Goal: Navigation & Orientation: Understand site structure

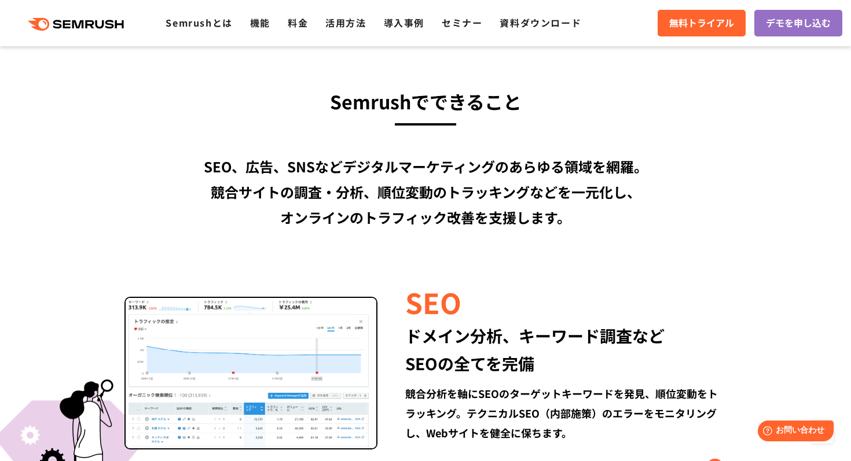
scroll to position [178, 0]
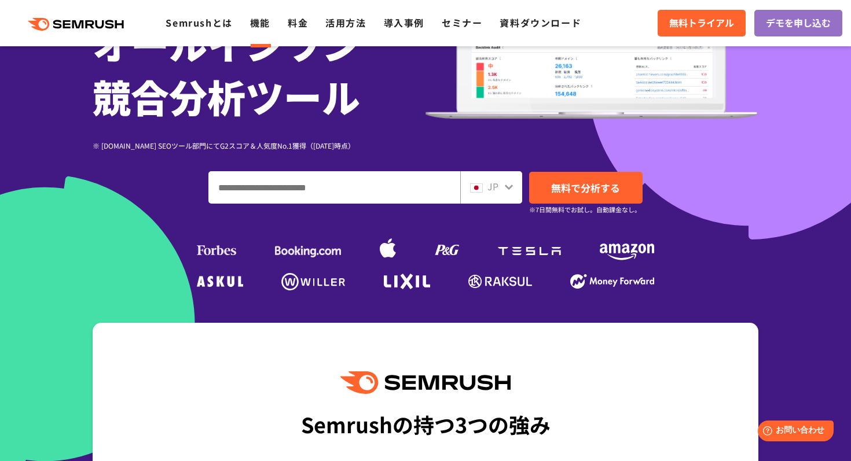
click at [259, 24] on link "機能" at bounding box center [260, 23] width 20 height 14
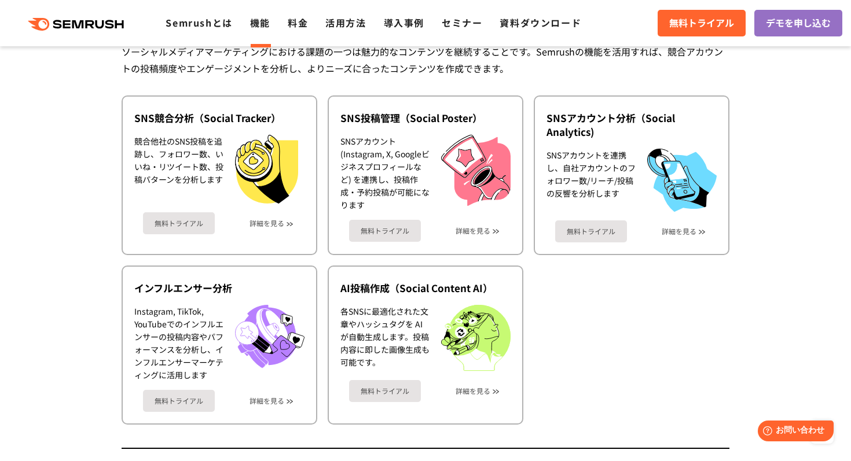
scroll to position [2489, 0]
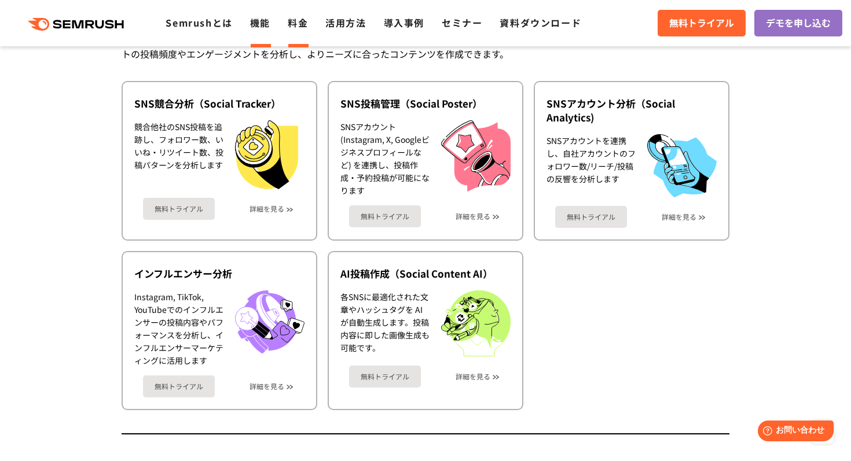
click at [300, 23] on link "料金" at bounding box center [298, 23] width 20 height 14
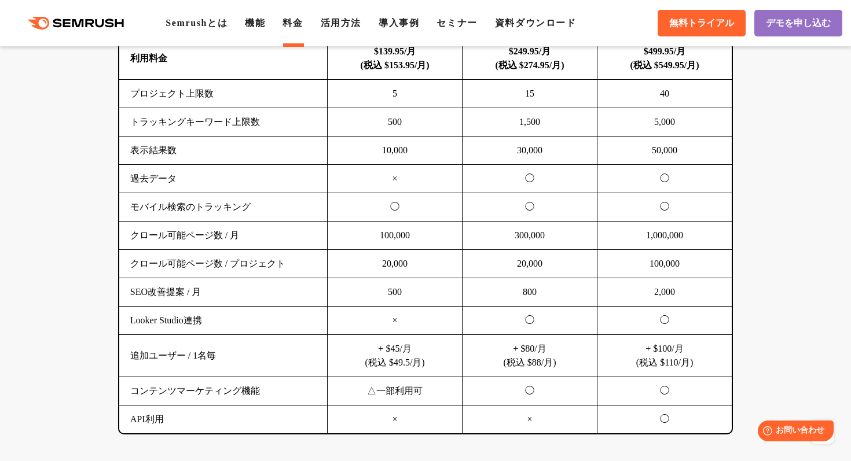
scroll to position [925, 0]
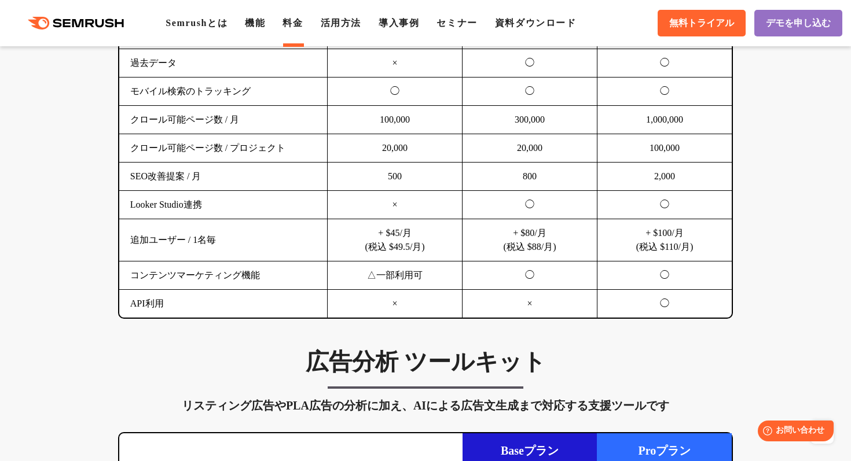
click at [74, 25] on polygon at bounding box center [80, 23] width 12 height 8
